Goal: Transaction & Acquisition: Purchase product/service

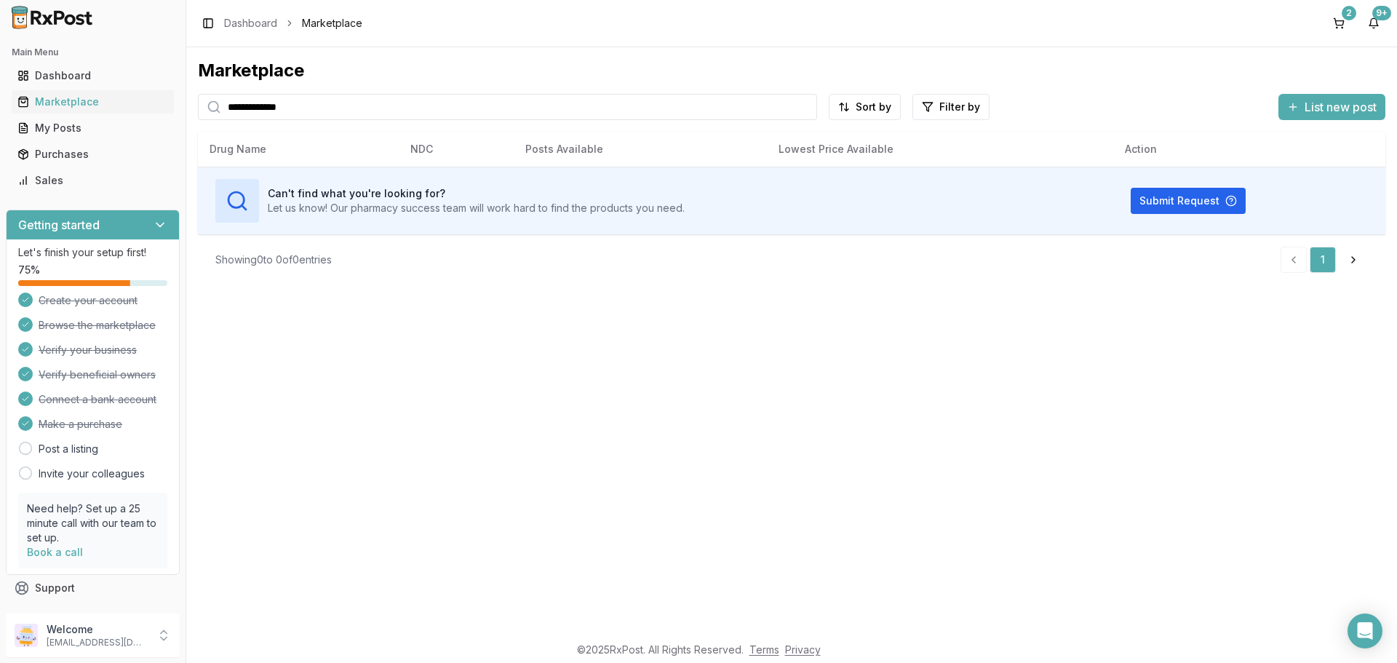
drag, startPoint x: 431, startPoint y: 111, endPoint x: 0, endPoint y: 28, distance: 439.4
click at [0, 54] on div "**********" at bounding box center [698, 331] width 1397 height 663
type input "*******"
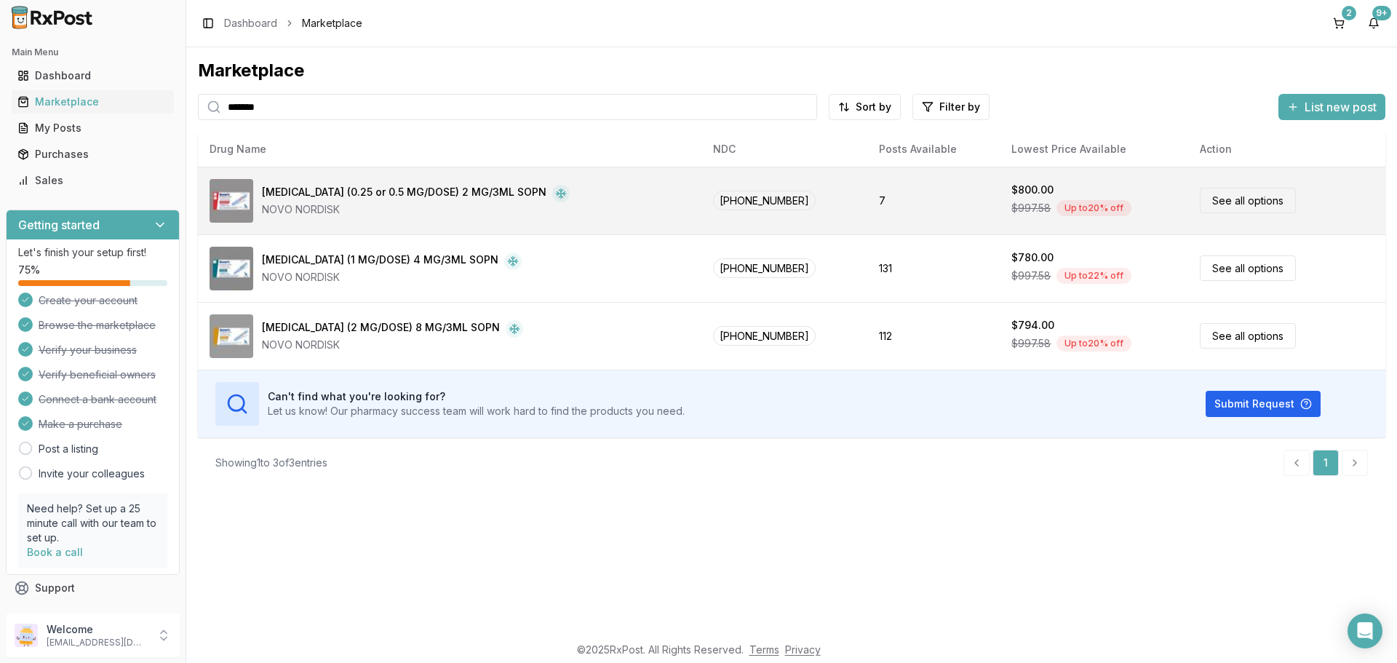
click at [1255, 191] on link "See all options" at bounding box center [1247, 200] width 96 height 25
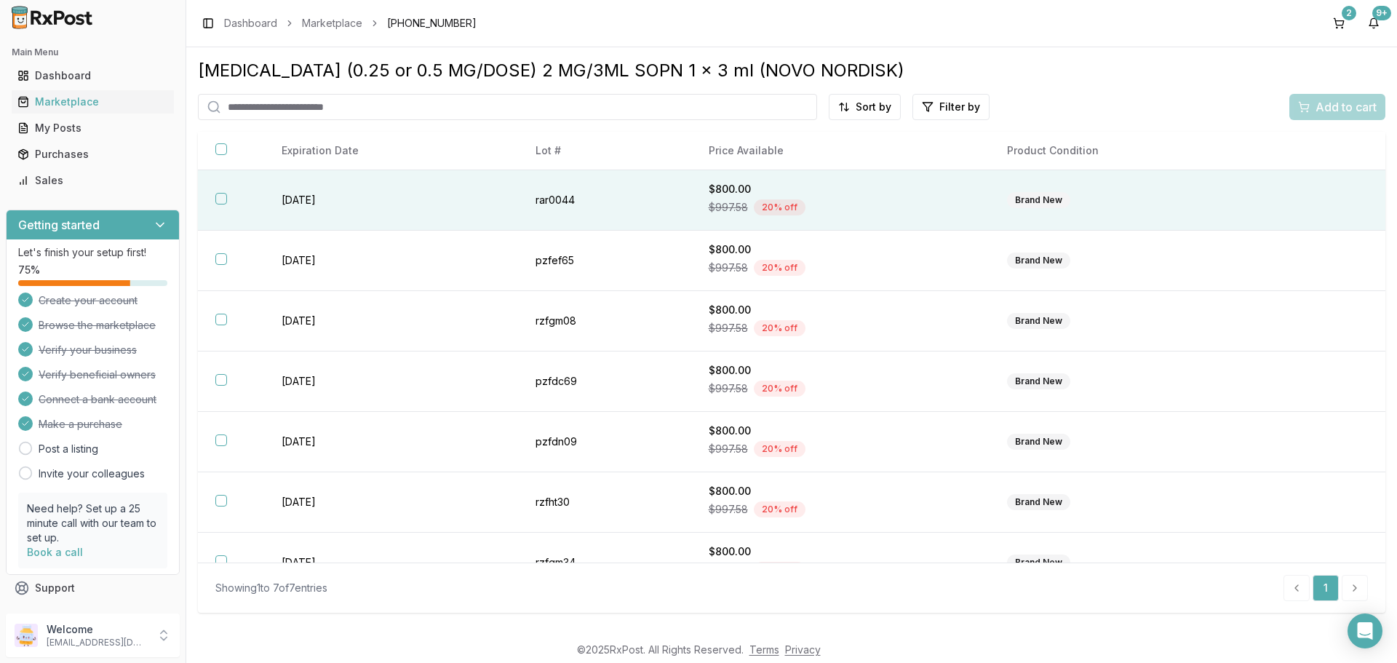
click at [218, 196] on button "button" at bounding box center [221, 199] width 12 height 12
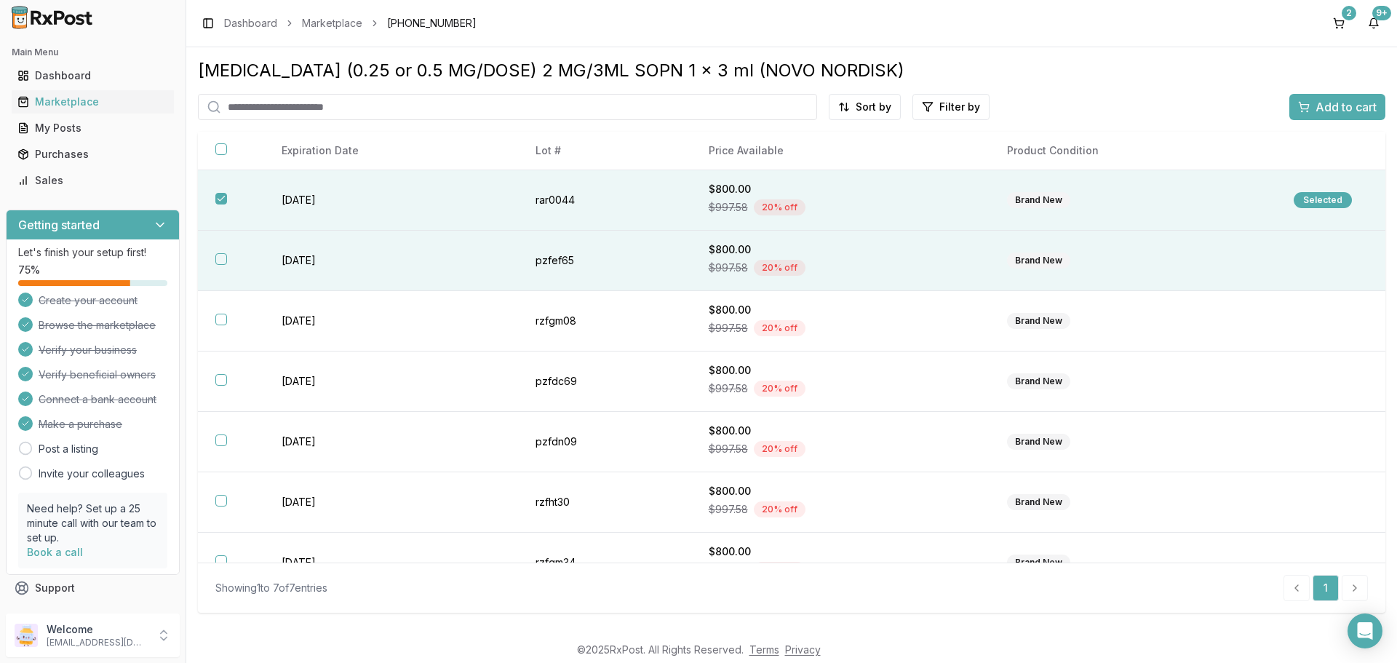
click at [221, 257] on button "button" at bounding box center [221, 259] width 12 height 12
click at [1333, 104] on span "Add to cart" at bounding box center [1345, 106] width 61 height 17
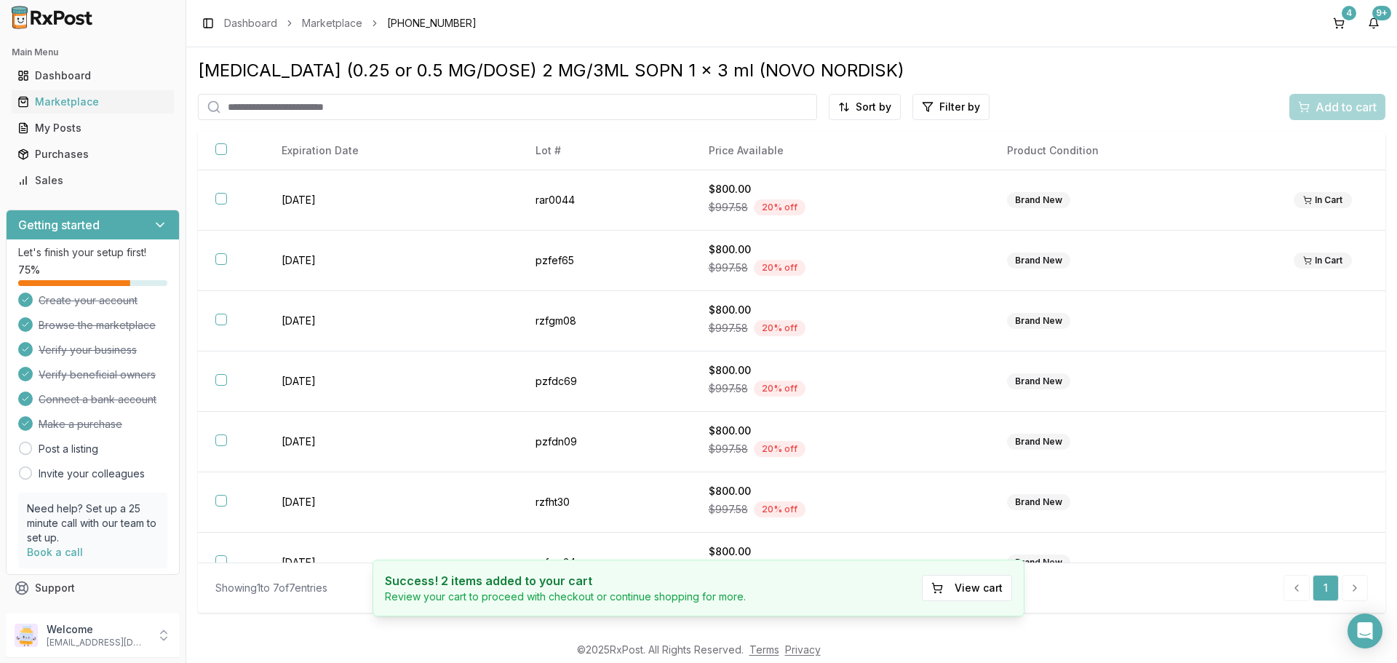
click at [571, 100] on input "search" at bounding box center [507, 107] width 619 height 26
click at [1338, 27] on button "4" at bounding box center [1338, 23] width 23 height 23
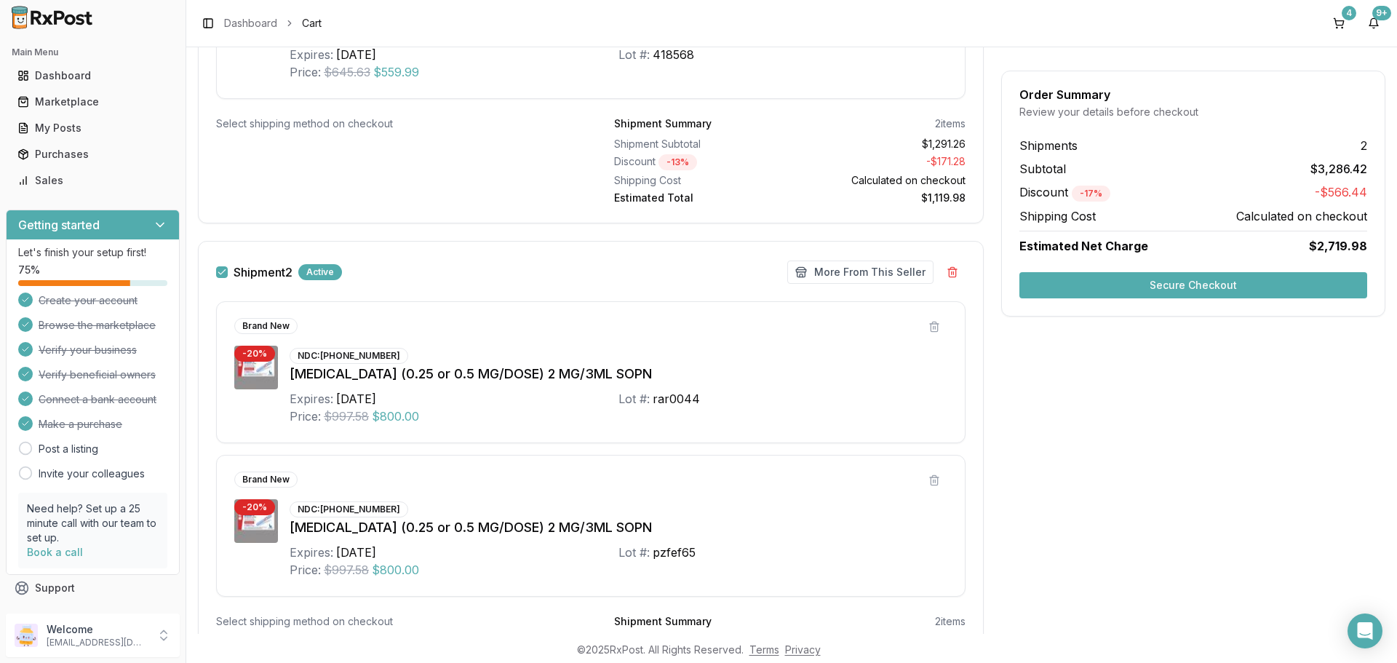
scroll to position [710, 0]
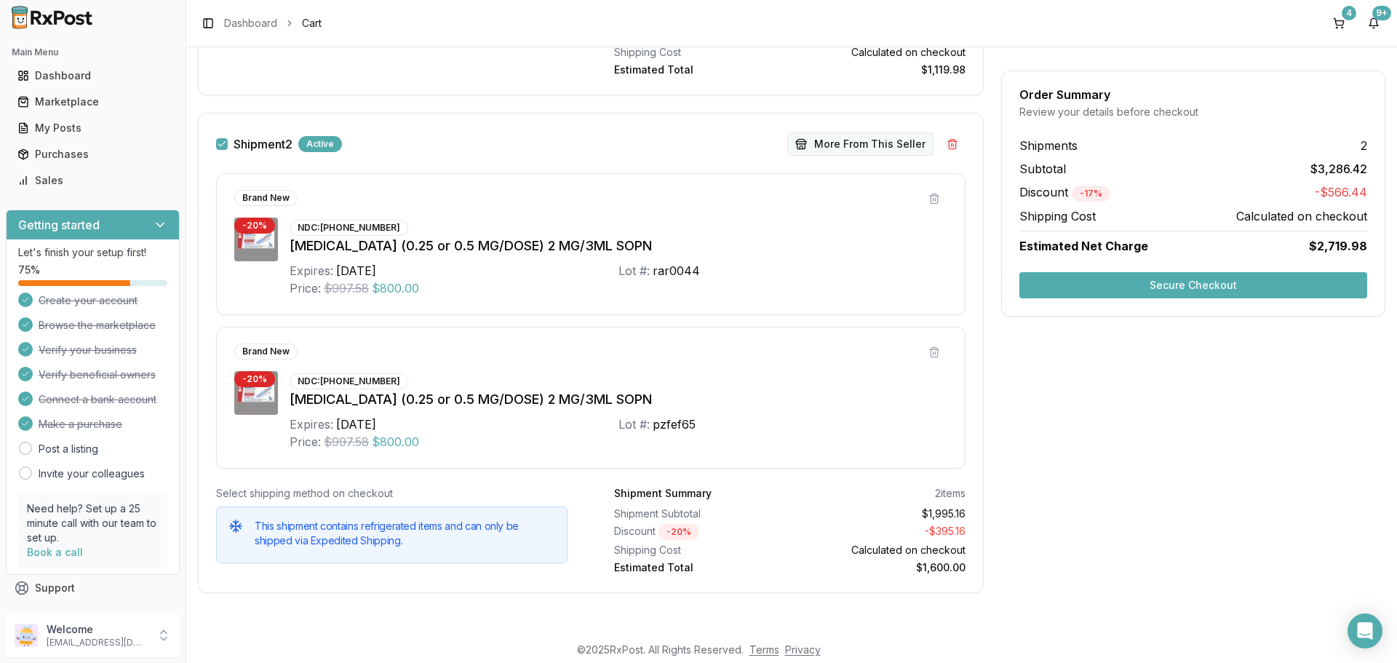
click at [812, 142] on button "More From This Seller" at bounding box center [860, 143] width 146 height 23
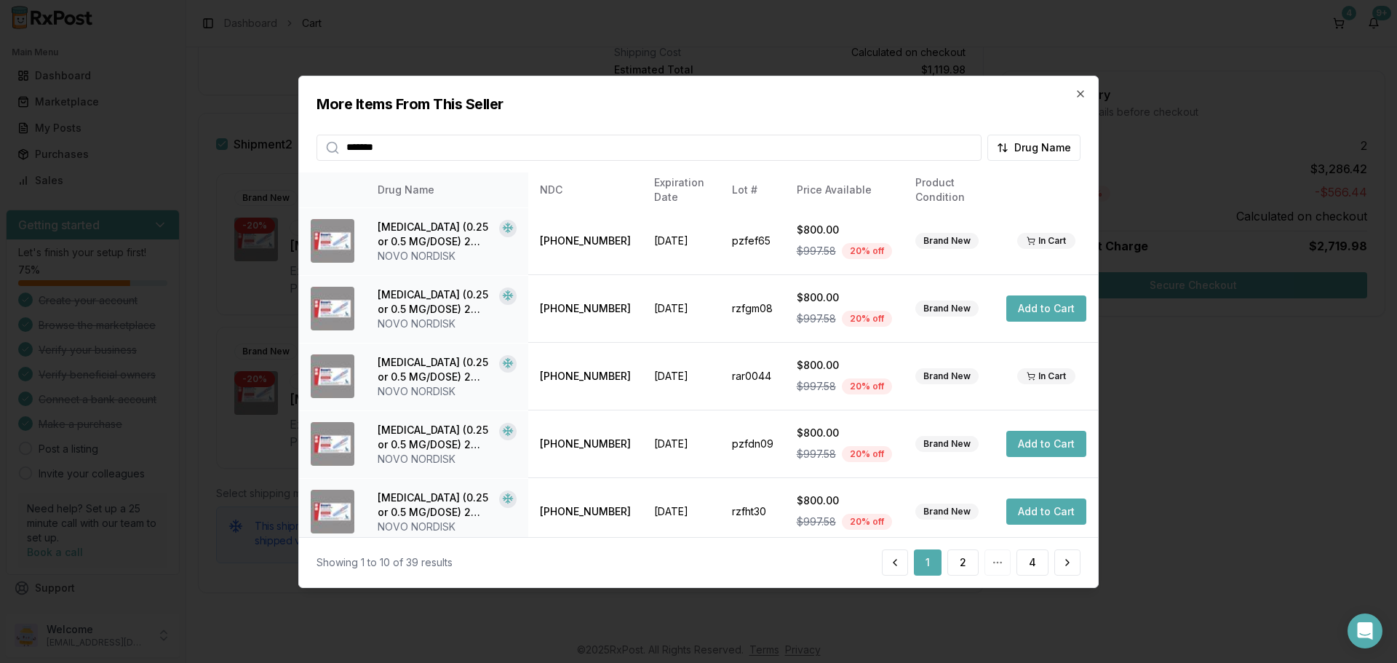
type input "*******"
click at [967, 563] on button "2" at bounding box center [962, 562] width 31 height 26
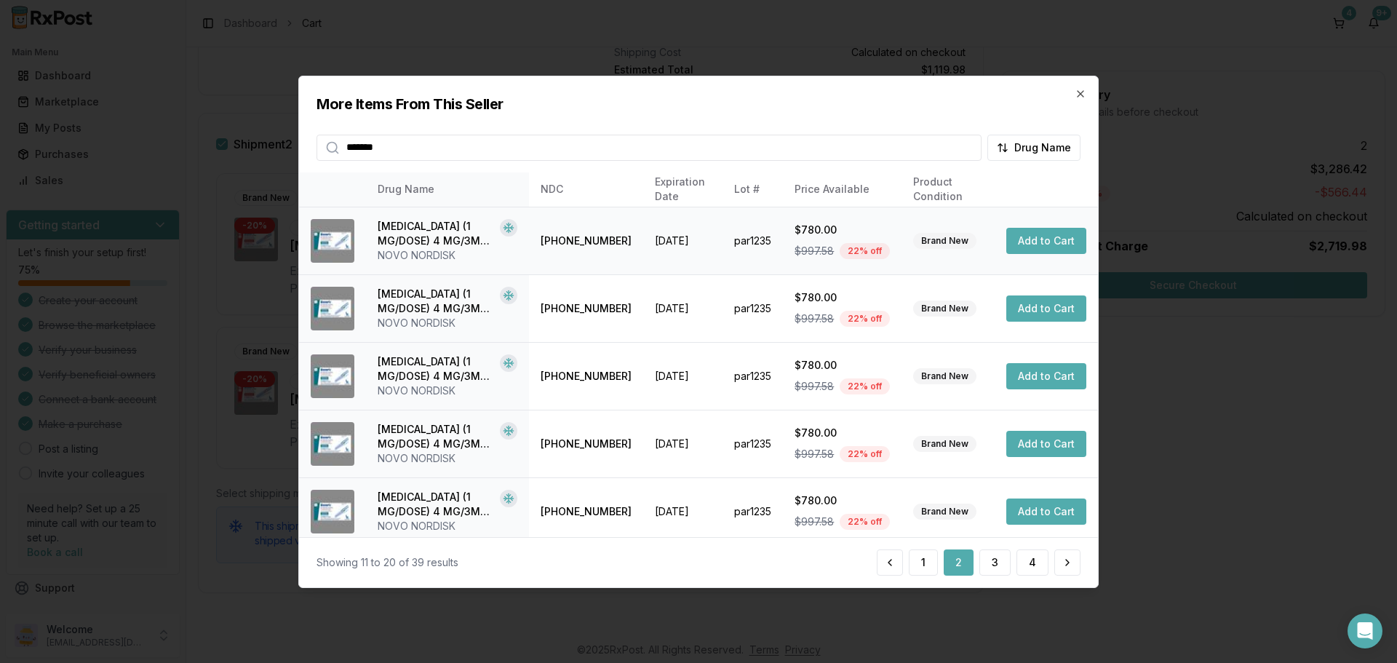
click at [1049, 239] on button "Add to Cart" at bounding box center [1046, 241] width 80 height 26
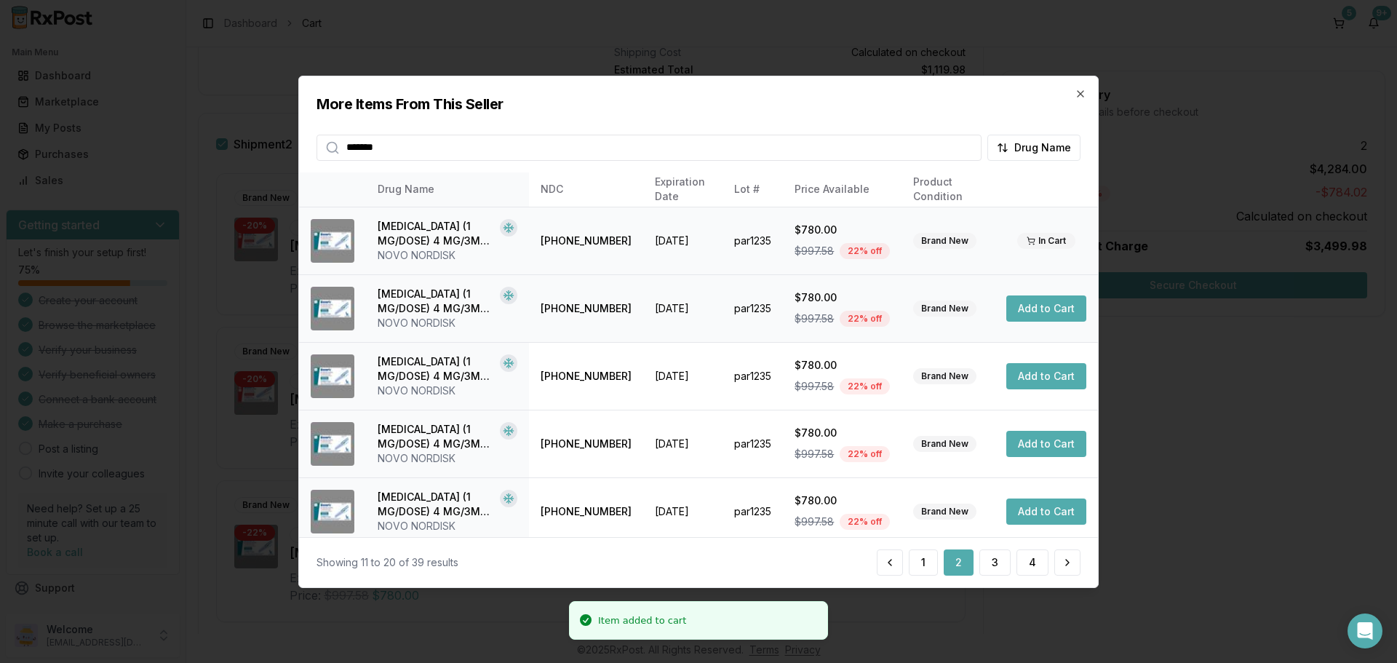
click at [1059, 305] on button "Add to Cart" at bounding box center [1046, 308] width 80 height 26
click at [993, 563] on button "3" at bounding box center [994, 562] width 31 height 26
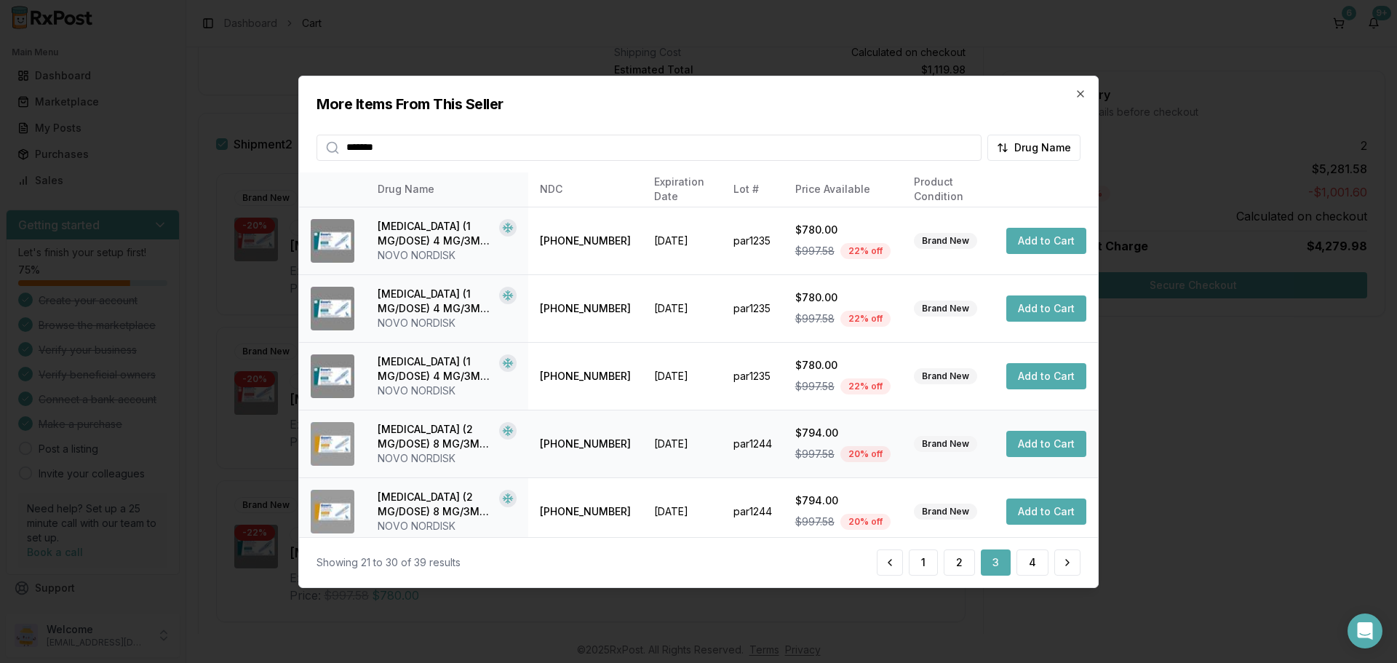
click at [1023, 440] on button "Add to Cart" at bounding box center [1046, 444] width 80 height 26
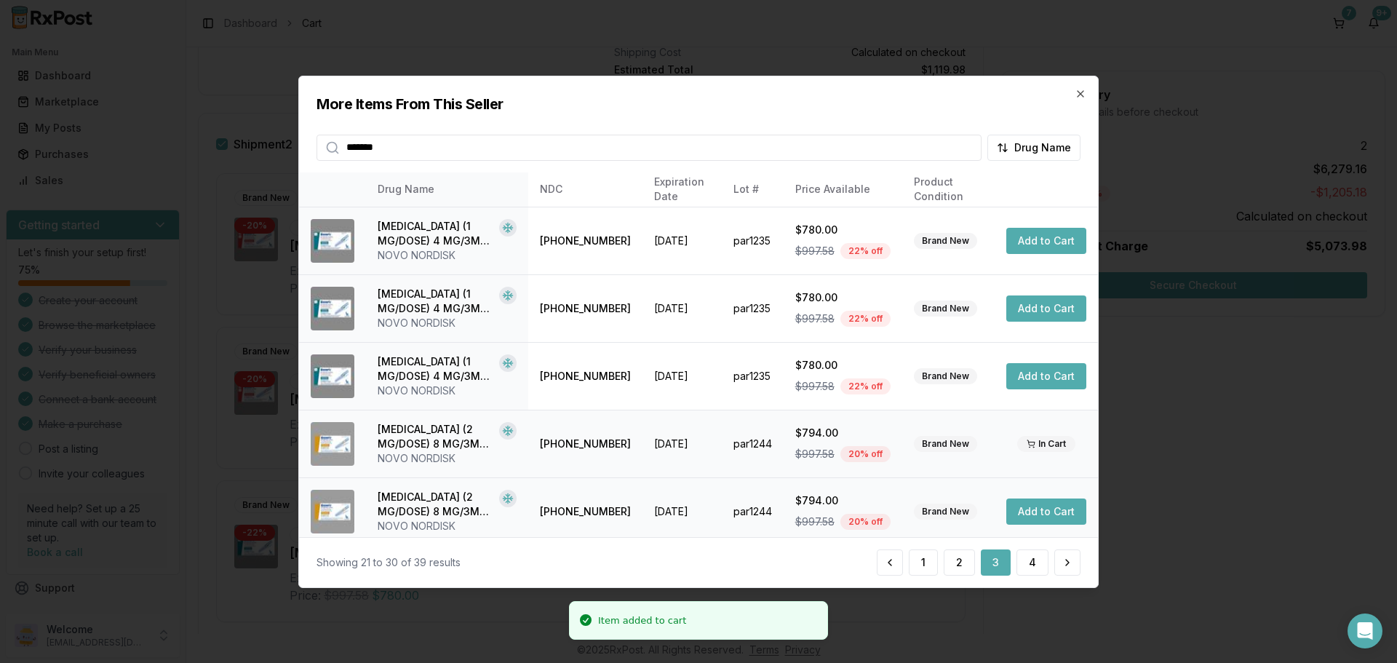
click at [1034, 511] on button "Add to Cart" at bounding box center [1046, 511] width 80 height 26
click at [1034, 559] on button "4" at bounding box center [1032, 562] width 32 height 26
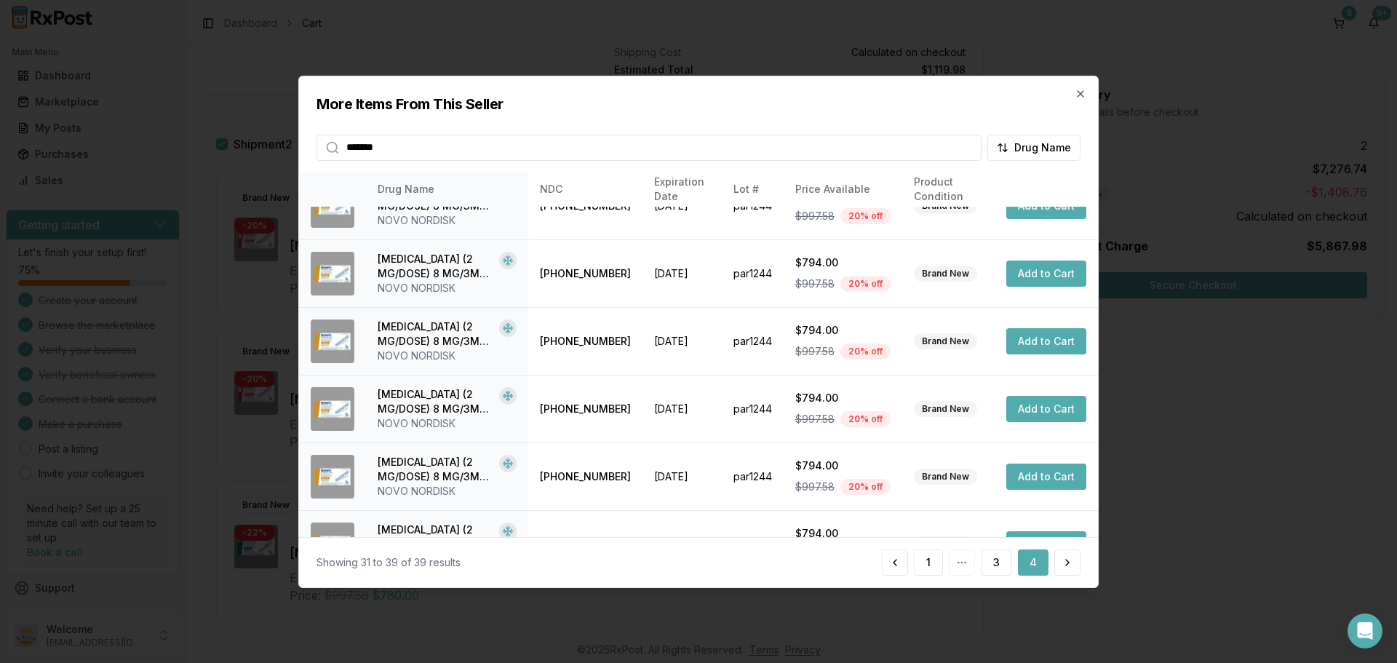
scroll to position [279, 0]
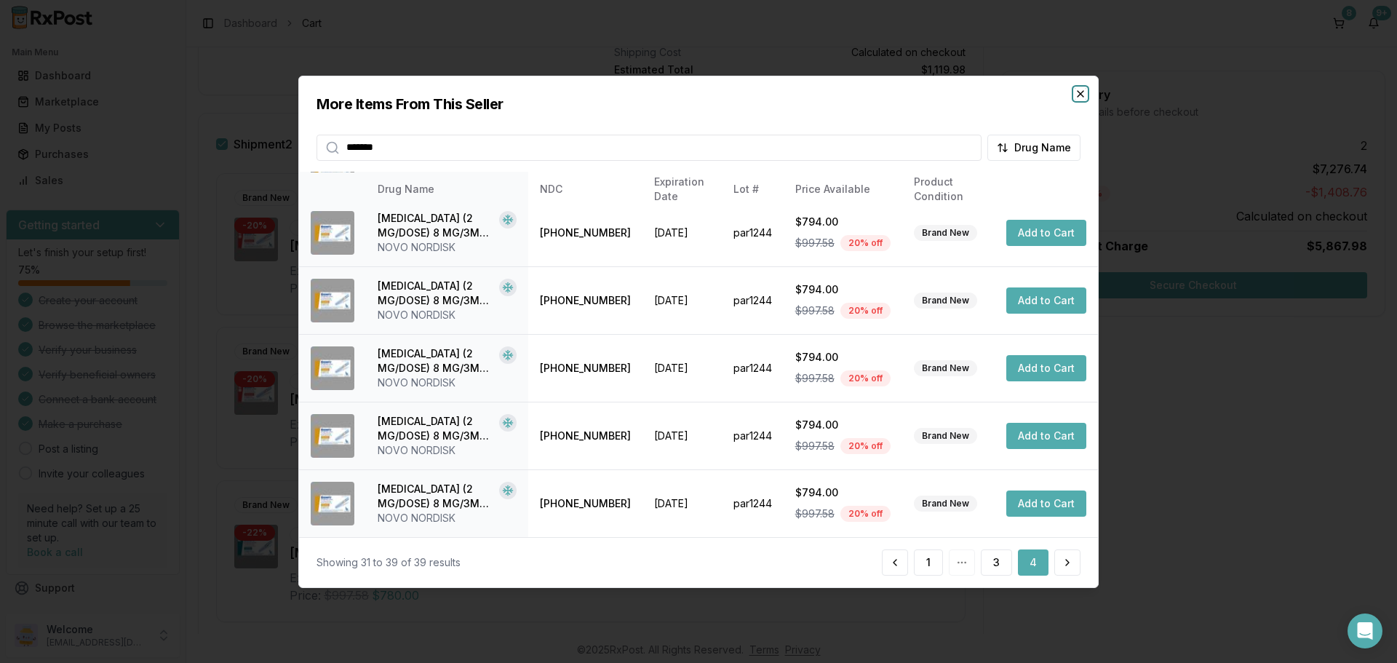
click at [1079, 96] on icon "button" at bounding box center [1080, 93] width 12 height 12
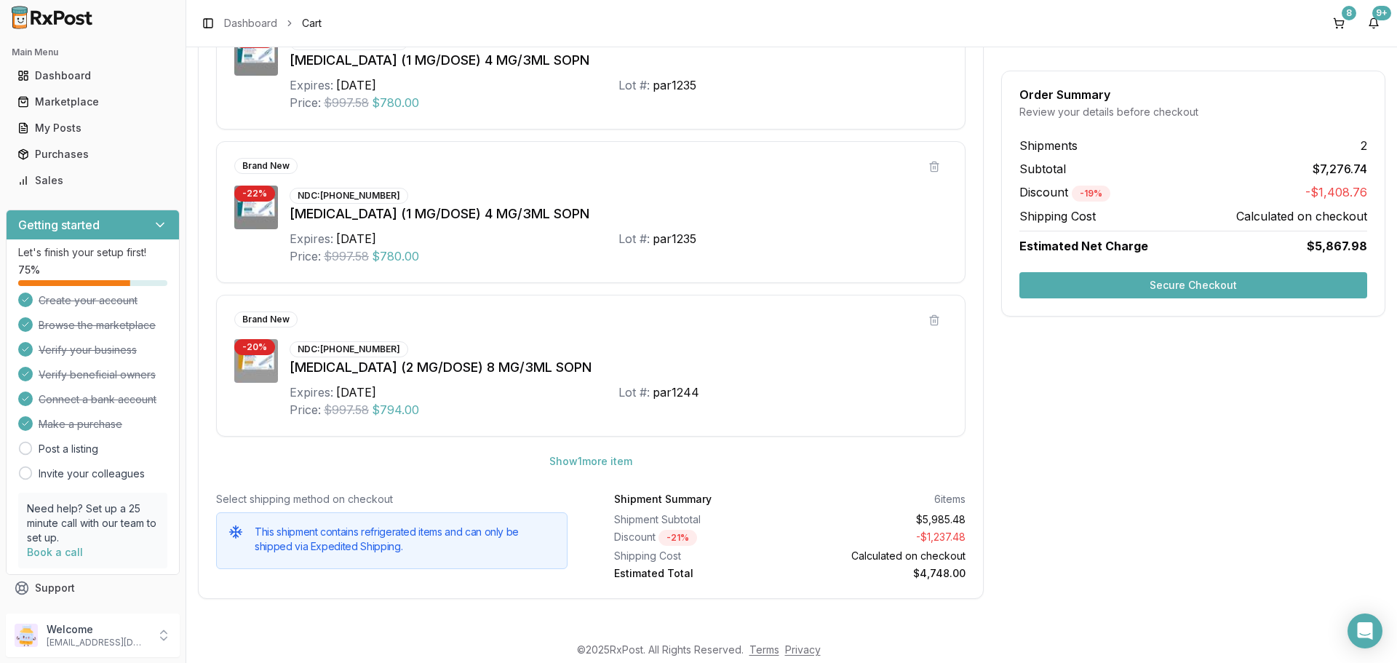
scroll to position [1208, 0]
